Goal: Information Seeking & Learning: Understand process/instructions

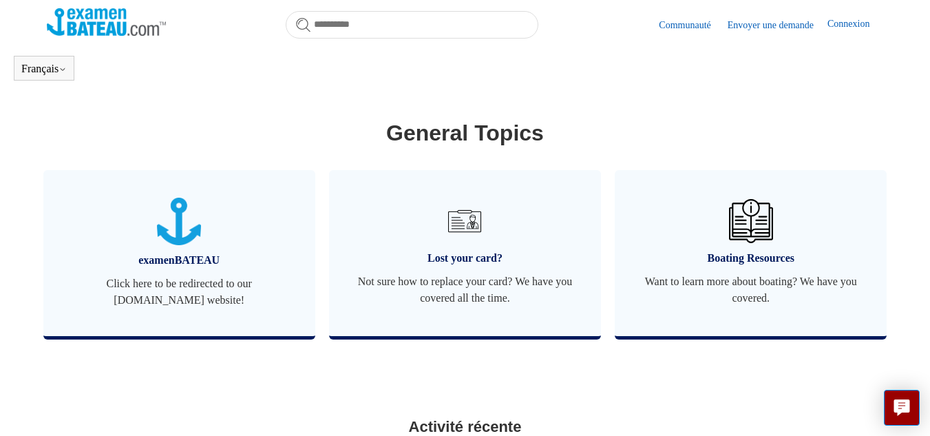
scroll to position [450, 0]
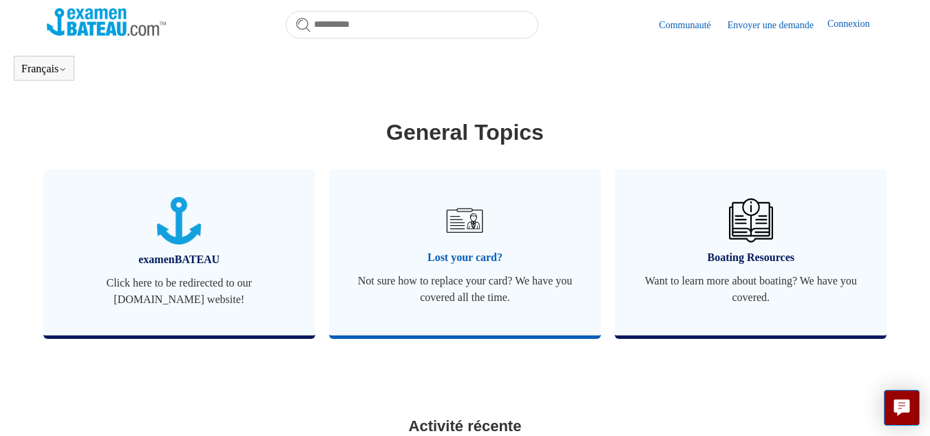
click at [429, 246] on link "Lost your card? Not sure how to replace your card? We have you covered all the …" at bounding box center [465, 252] width 272 height 166
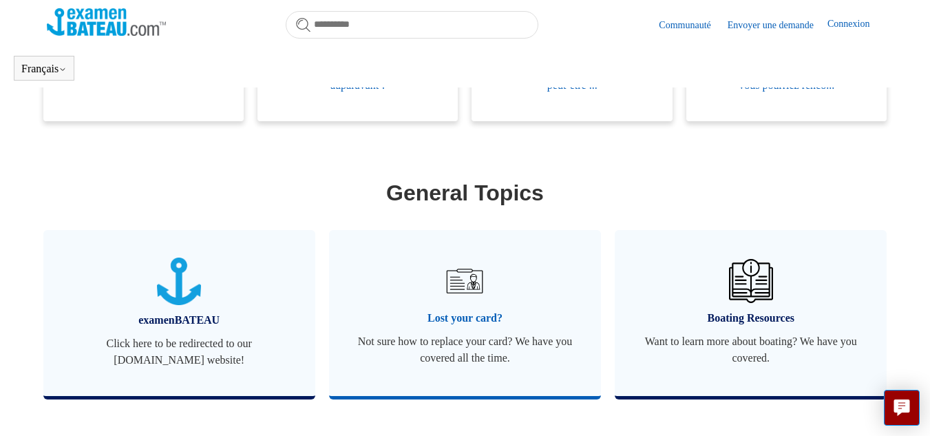
scroll to position [390, 0]
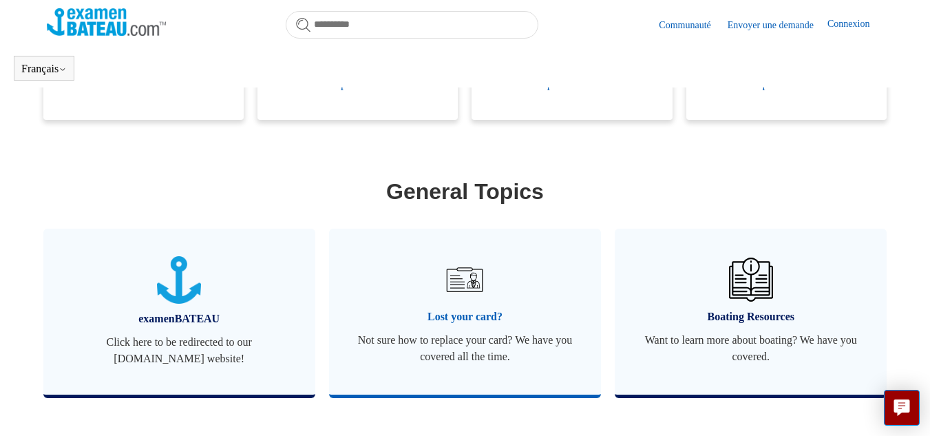
click at [440, 328] on link "Lost your card? Not sure how to replace your card? We have you covered all the …" at bounding box center [465, 312] width 272 height 166
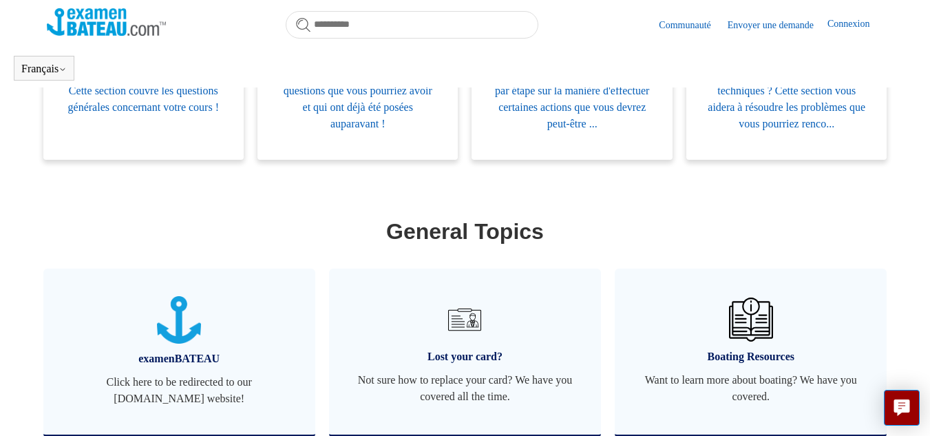
scroll to position [351, 0]
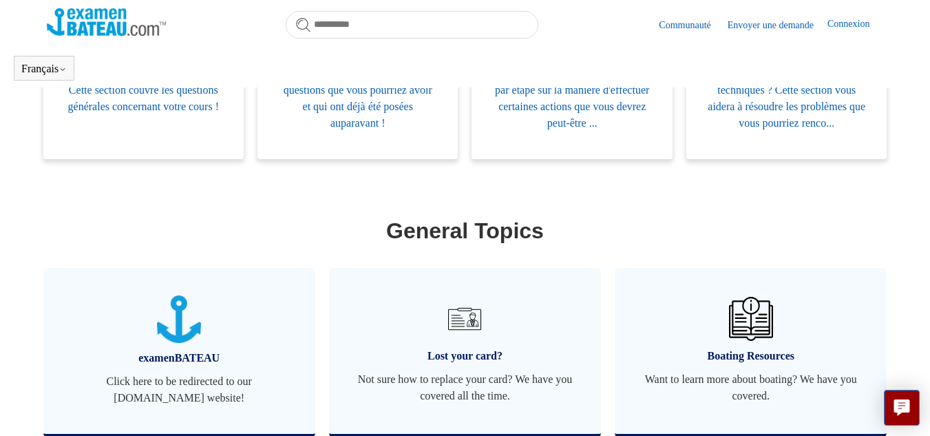
click at [467, 340] on img at bounding box center [465, 319] width 44 height 44
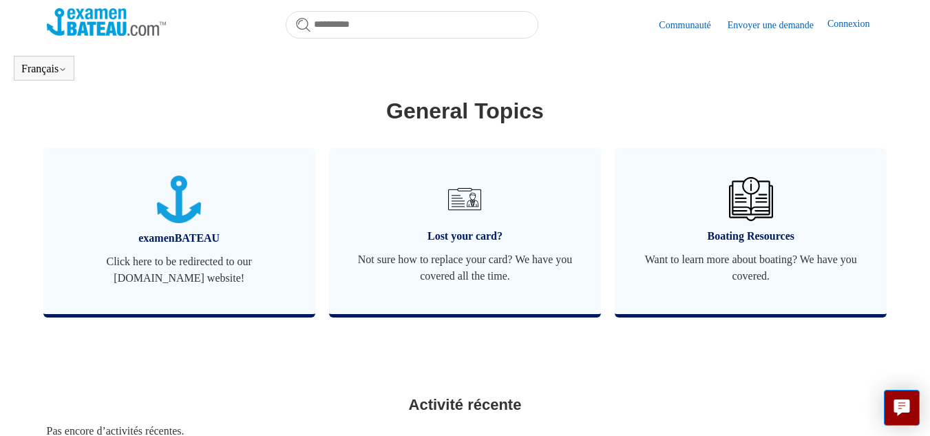
scroll to position [594, 0]
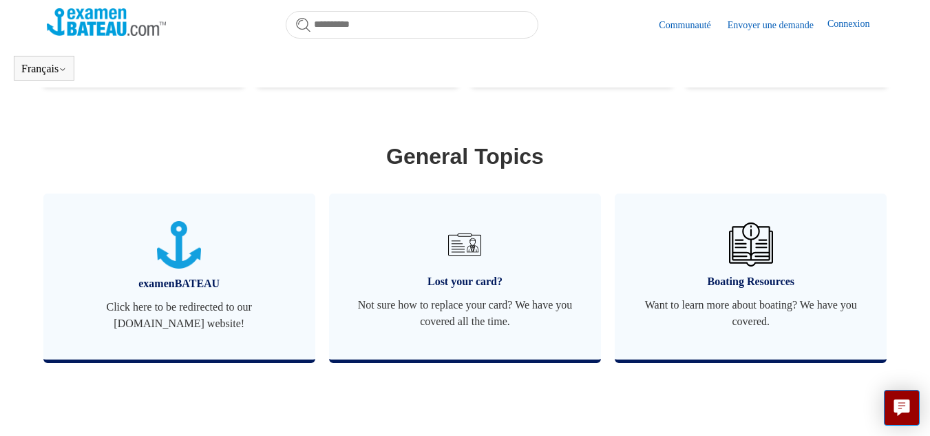
scroll to position [426, 0]
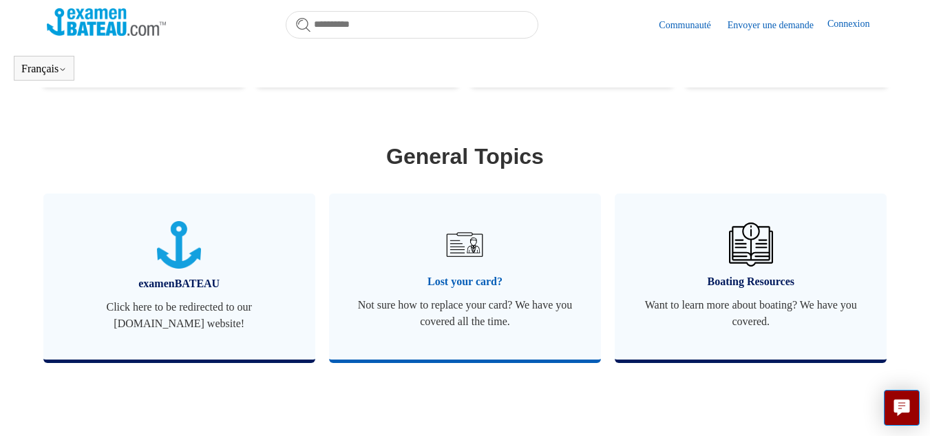
click at [486, 273] on span "Lost your card?" at bounding box center [465, 281] width 231 height 17
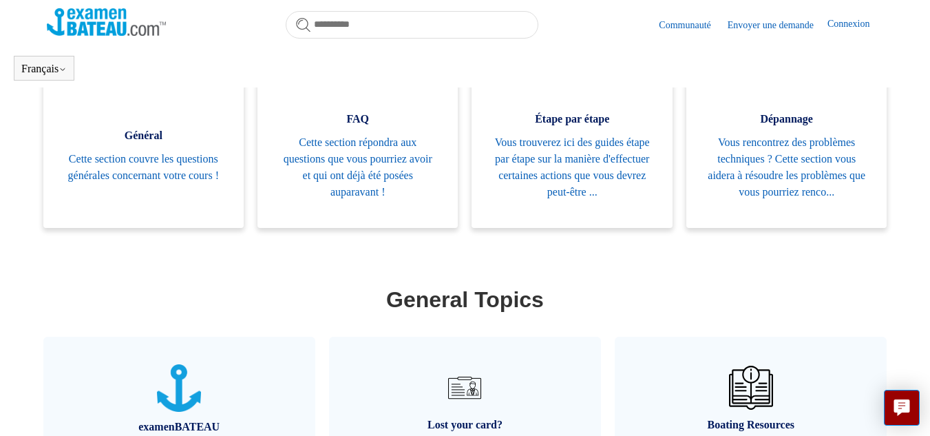
scroll to position [283, 0]
